Goal: Task Accomplishment & Management: Use online tool/utility

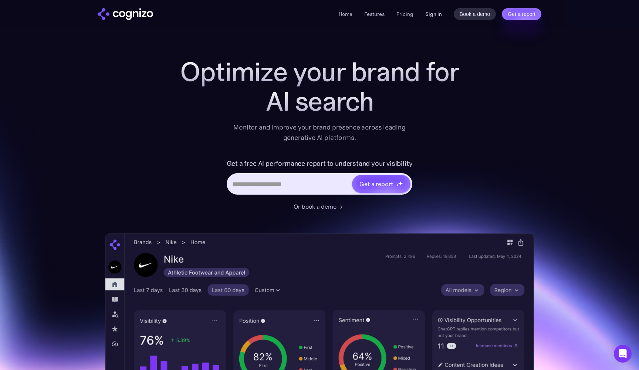
click at [439, 14] on link "Sign in" at bounding box center [433, 14] width 17 height 9
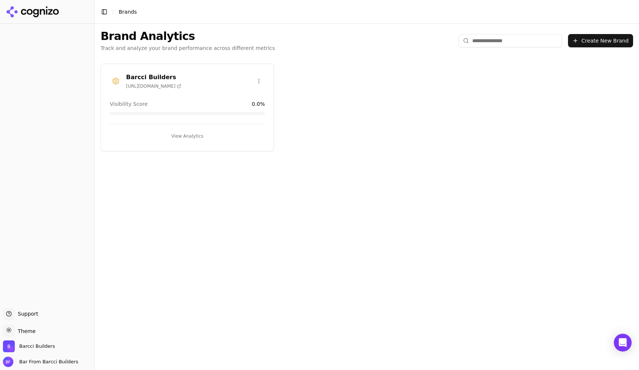
click at [194, 138] on button "View Analytics" at bounding box center [187, 136] width 155 height 12
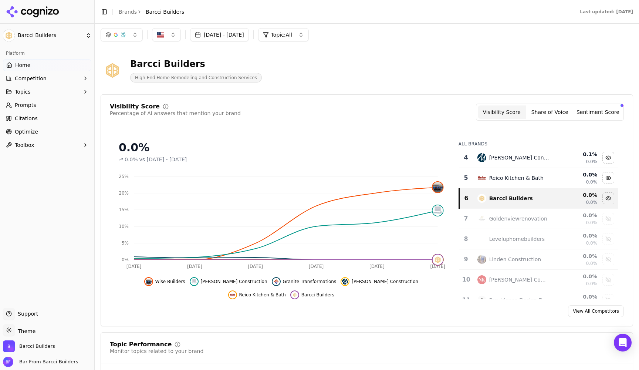
scroll to position [71, 0]
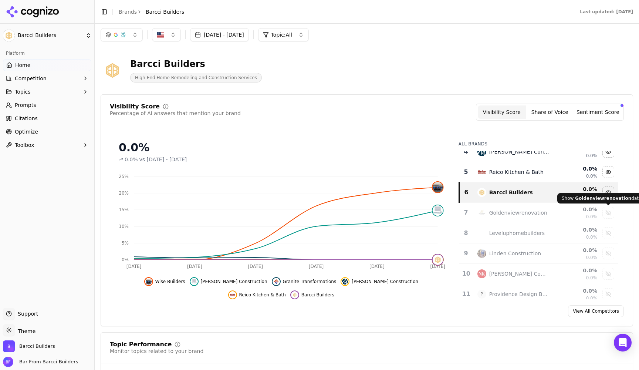
click at [606, 212] on div "Show goldenviewrenovation data" at bounding box center [608, 212] width 11 height 11
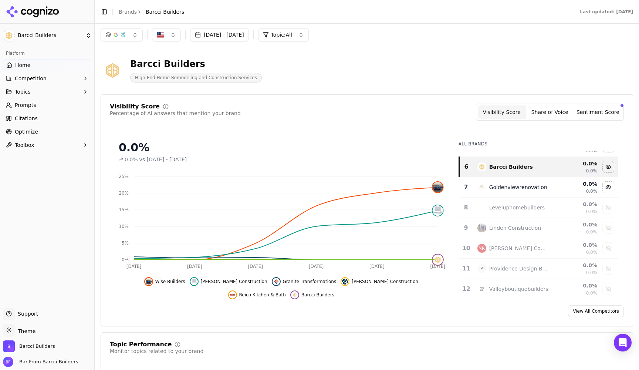
scroll to position [96, 0]
click at [24, 130] on span "Optimize" at bounding box center [26, 131] width 23 height 7
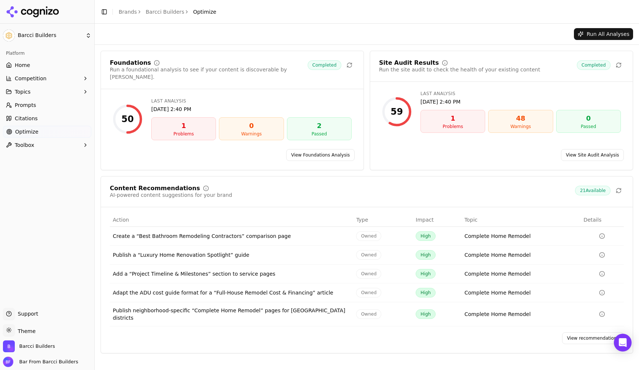
click at [187, 122] on div "1" at bounding box center [184, 126] width 58 height 10
click at [441, 126] on div "Problems" at bounding box center [453, 126] width 58 height 6
click at [401, 230] on td "Owned" at bounding box center [383, 236] width 60 height 19
click at [197, 236] on td "Create a “Best Bathroom Remodeling Contractors” comparison page" at bounding box center [231, 236] width 243 height 19
click at [195, 251] on div "Publish a “Luxury Home Renovation Spotlight” guide" at bounding box center [231, 254] width 237 height 7
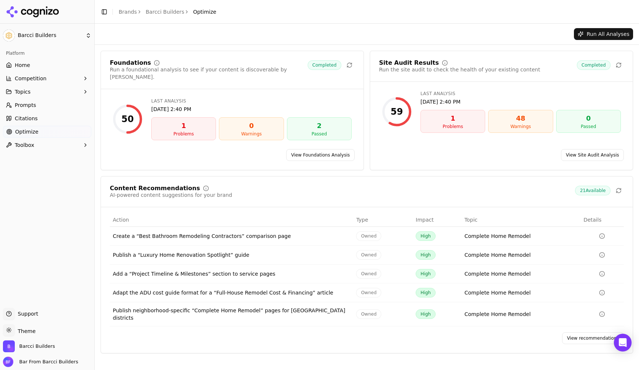
click at [311, 121] on div "2" at bounding box center [319, 126] width 58 height 10
